Goal: Task Accomplishment & Management: Complete application form

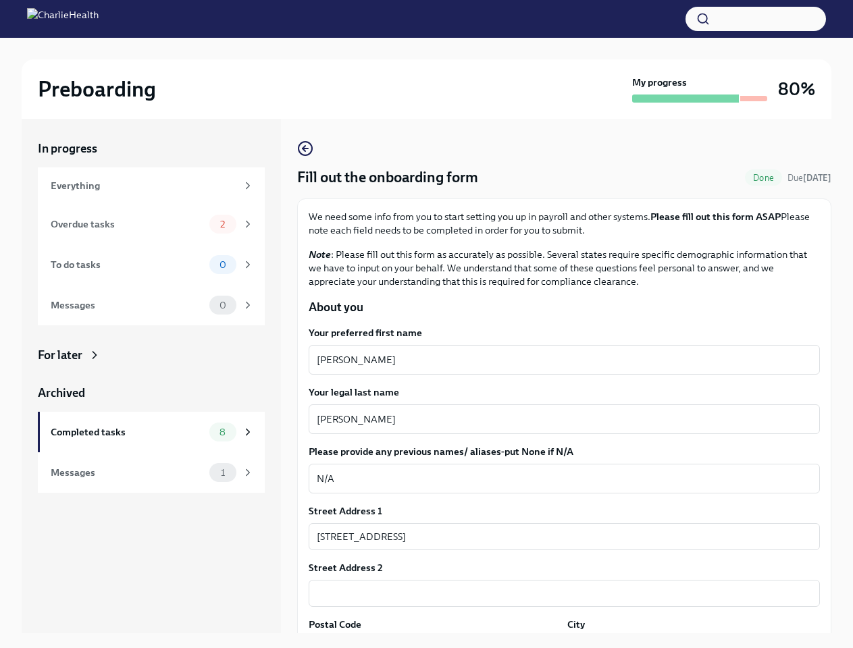
click at [755, 19] on button "button" at bounding box center [755, 19] width 140 height 24
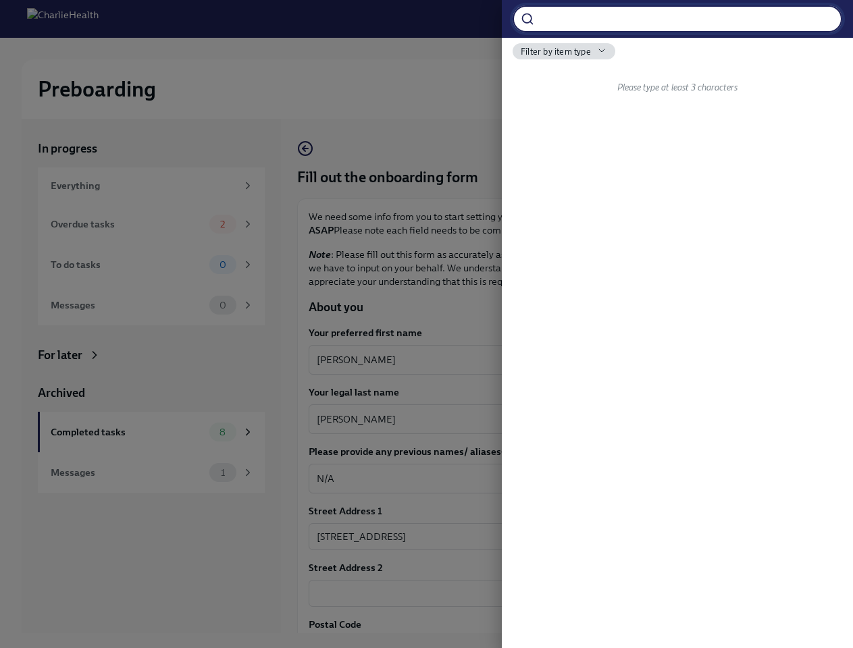
click at [558, 360] on div at bounding box center [426, 324] width 853 height 648
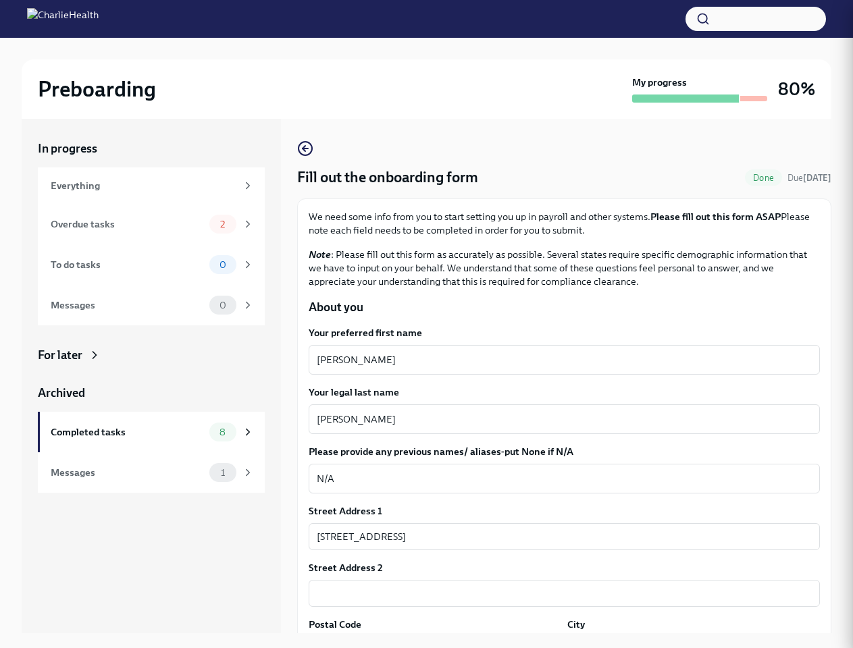
click at [558, 419] on textarea "[PERSON_NAME]" at bounding box center [564, 419] width 495 height 16
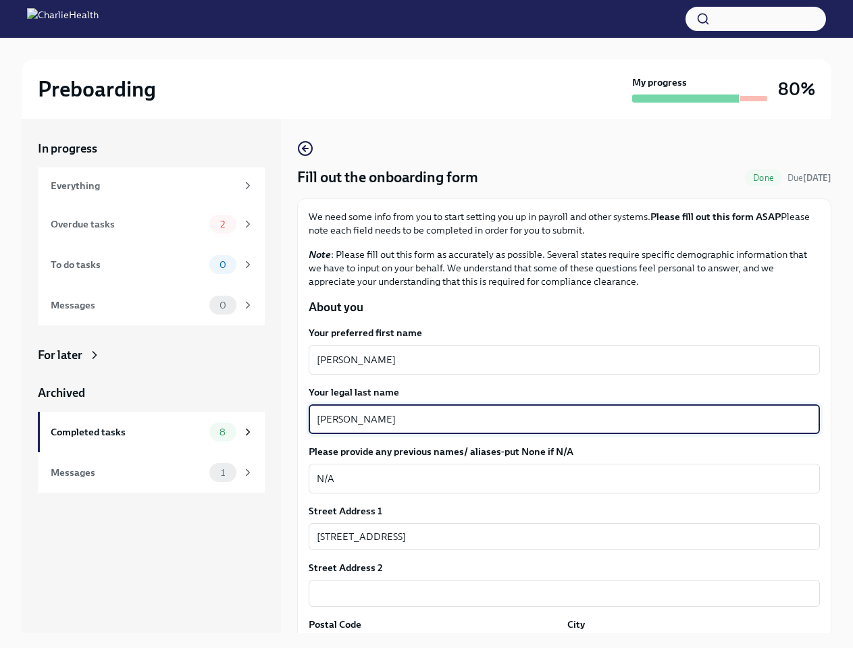
click at [558, 479] on textarea "N/A" at bounding box center [564, 478] width 495 height 16
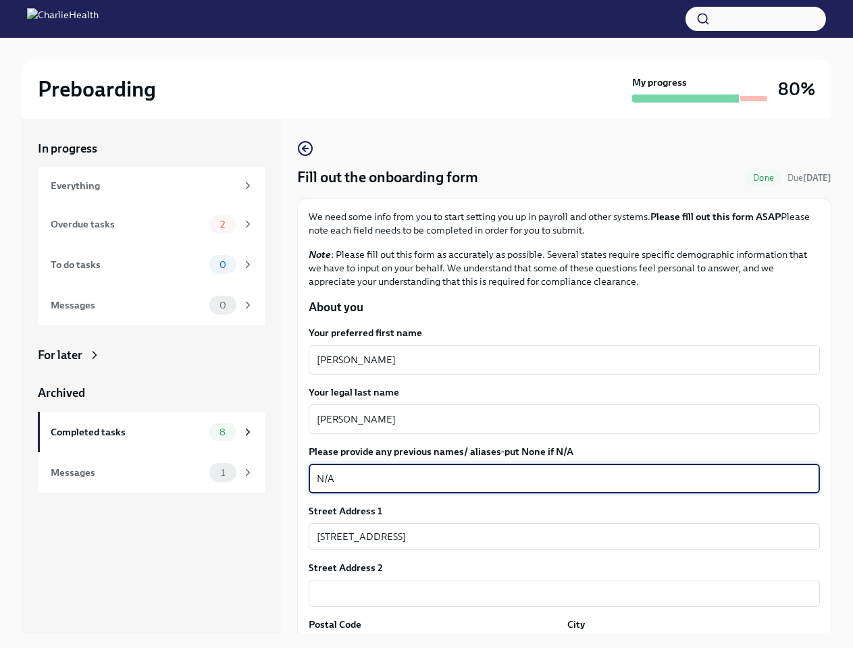
click at [558, 537] on input "[STREET_ADDRESS]" at bounding box center [563, 536] width 511 height 27
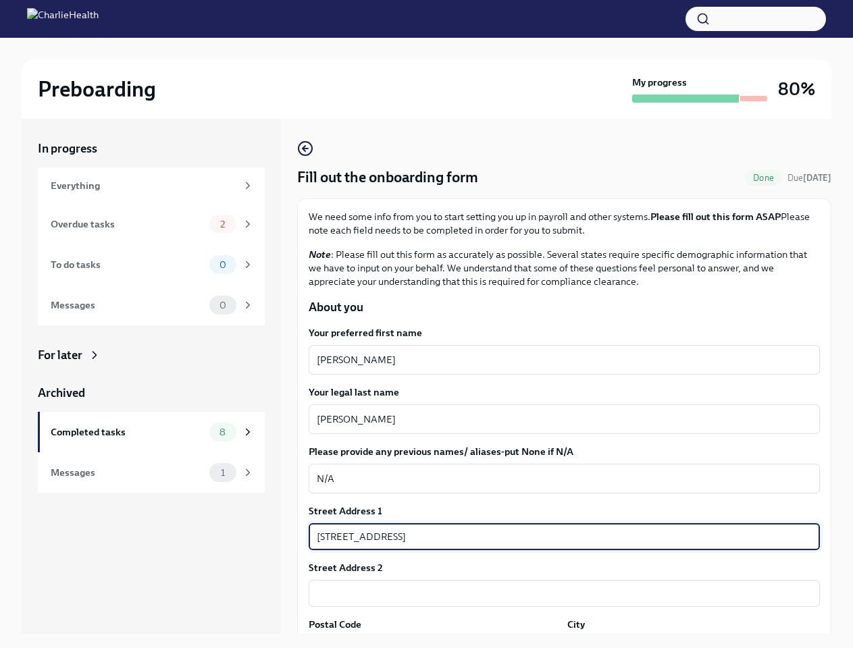
click at [558, 593] on input "text" at bounding box center [563, 593] width 511 height 27
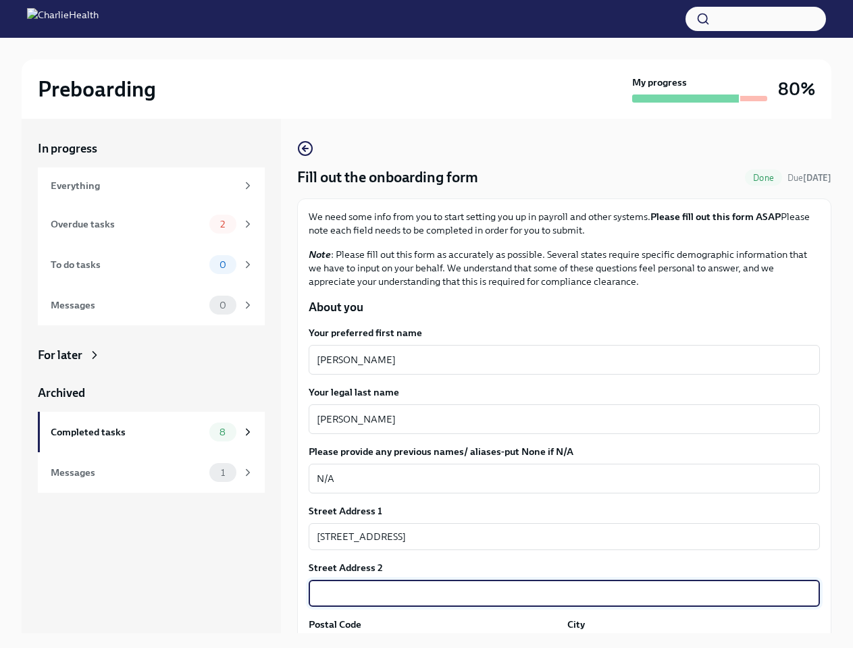
click at [432, 642] on div "In progress Everything Overdue tasks 2 To do tasks 0 Messages 0 For later Archi…" at bounding box center [426, 387] width 809 height 536
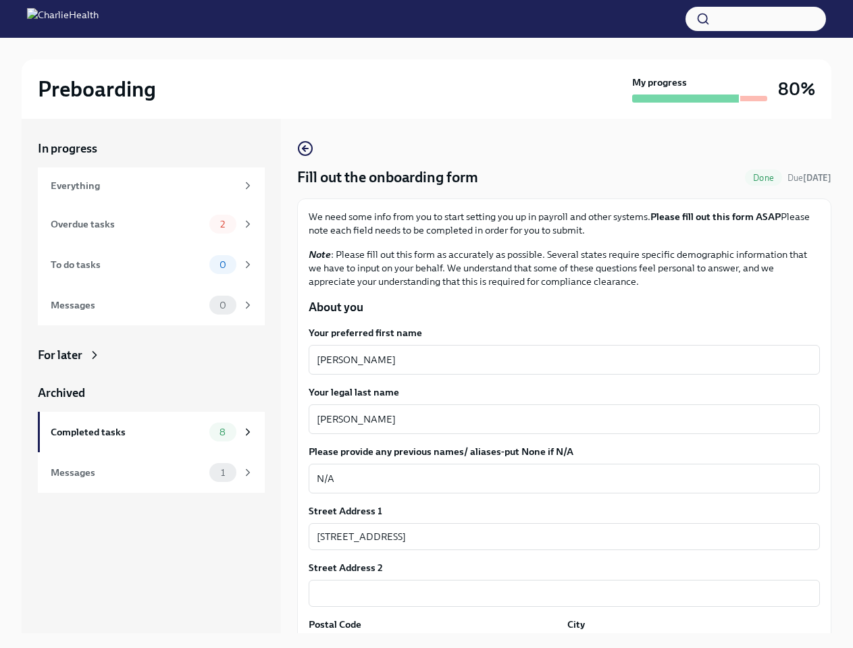
click at [684, 642] on div "In progress Everything Overdue tasks 2 To do tasks 0 Messages 0 For later Archi…" at bounding box center [426, 387] width 809 height 536
